Goal: Task Accomplishment & Management: Use online tool/utility

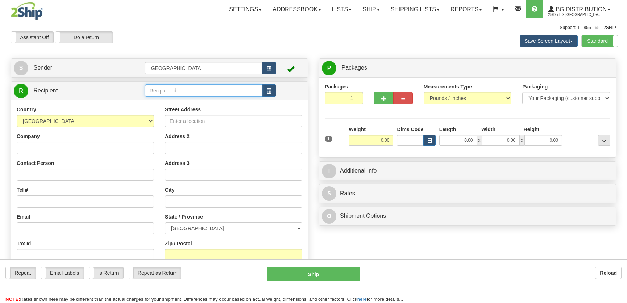
click at [182, 93] on input "text" at bounding box center [203, 90] width 117 height 12
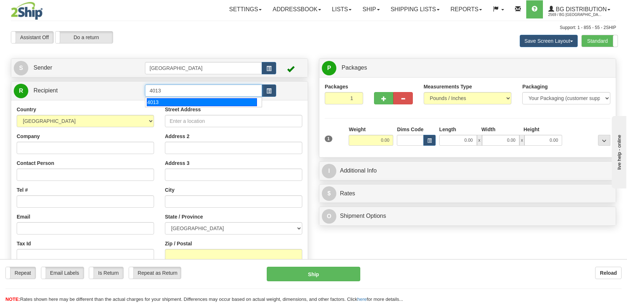
click at [183, 101] on div "4013" at bounding box center [202, 102] width 110 height 8
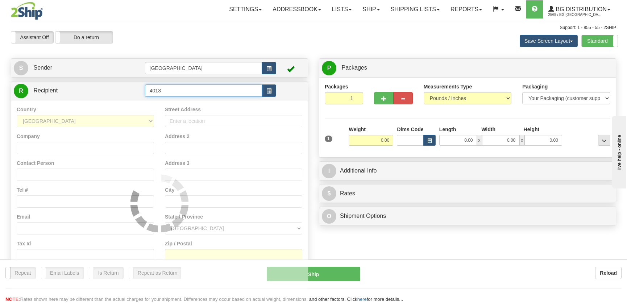
type input "4013"
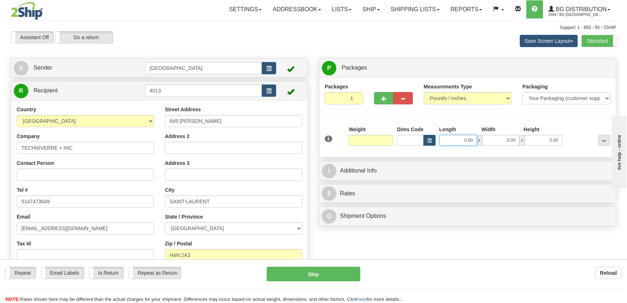
type input "0.00"
click at [461, 140] on input "0.00" at bounding box center [458, 140] width 38 height 11
type input "14.00"
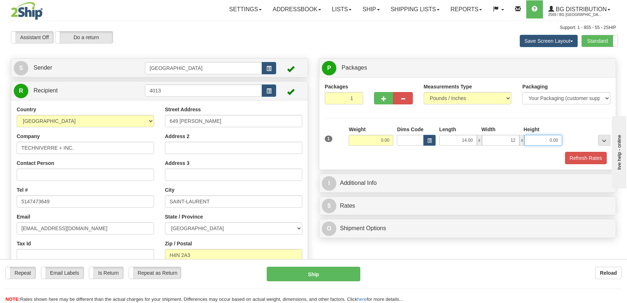
type input "12.00"
type input "4.00"
click at [385, 141] on input "0.00" at bounding box center [371, 140] width 45 height 11
type input "4.00"
click at [598, 157] on button "Refresh Rates" at bounding box center [586, 158] width 42 height 12
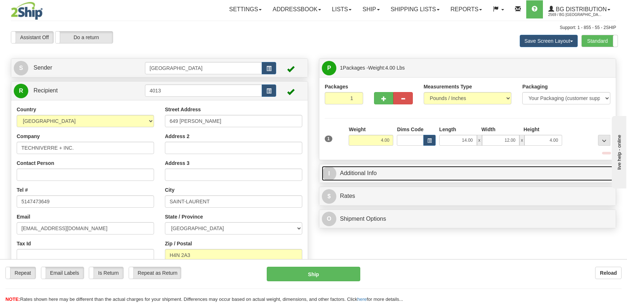
click at [523, 166] on link "I Additional Info" at bounding box center [468, 173] width 292 height 15
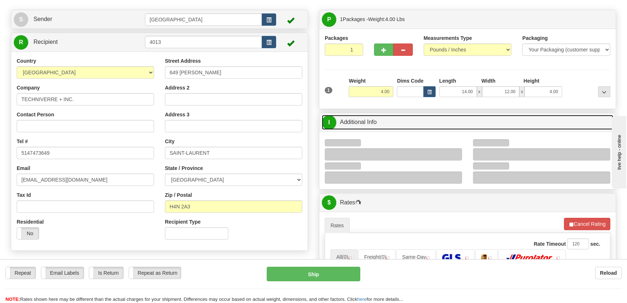
scroll to position [66, 0]
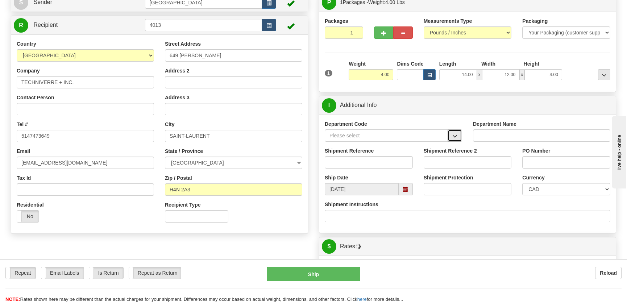
click at [450, 131] on button "button" at bounding box center [455, 135] width 15 height 12
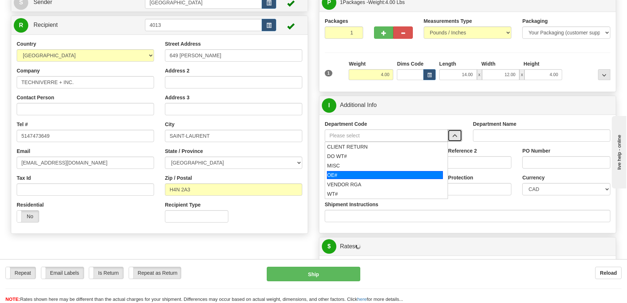
click at [365, 178] on div "OE#" at bounding box center [385, 175] width 116 height 8
type input "OE#"
type input "ORDERS"
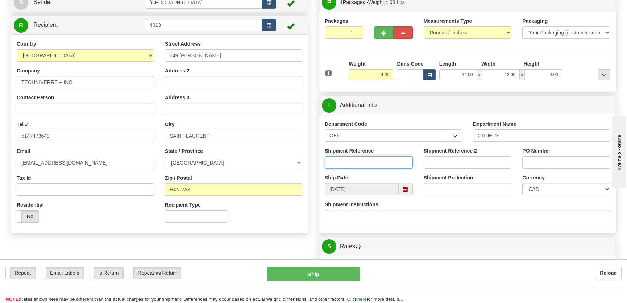
click at [375, 164] on input "Shipment Reference" at bounding box center [369, 162] width 88 height 12
type input "50323653-00"
click at [549, 166] on input "PO Number" at bounding box center [566, 162] width 88 height 12
type input "."
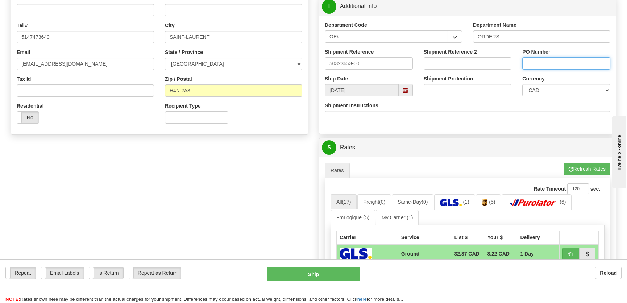
scroll to position [264, 0]
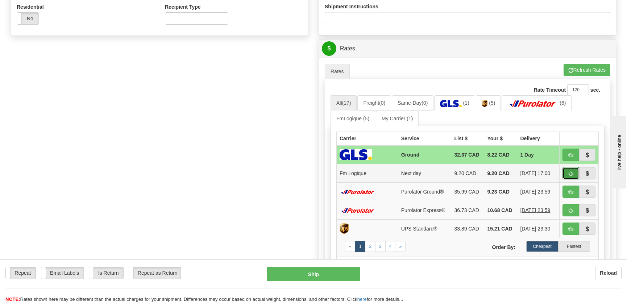
click at [572, 176] on button "button" at bounding box center [571, 173] width 17 height 12
type input "jour"
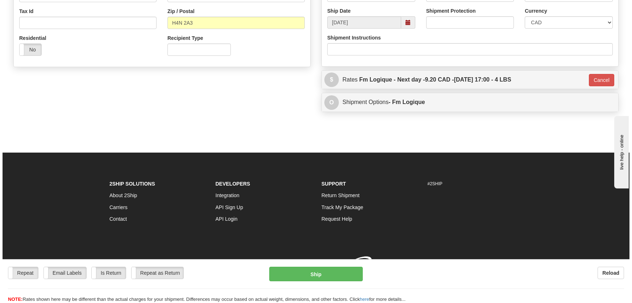
scroll to position [243, 0]
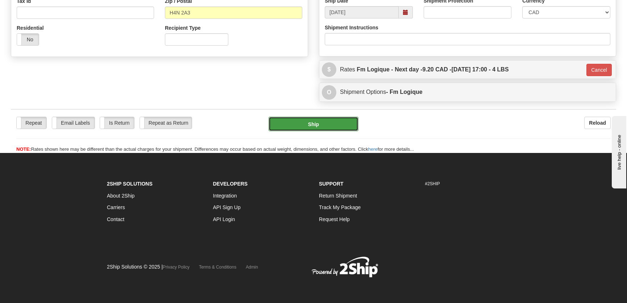
click at [326, 125] on button "Ship" at bounding box center [314, 124] width 90 height 15
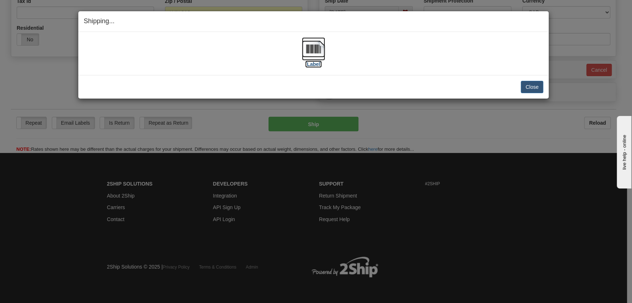
click at [310, 59] on img at bounding box center [313, 48] width 23 height 23
click at [536, 88] on button "Close" at bounding box center [532, 87] width 22 height 12
